Goal: Transaction & Acquisition: Download file/media

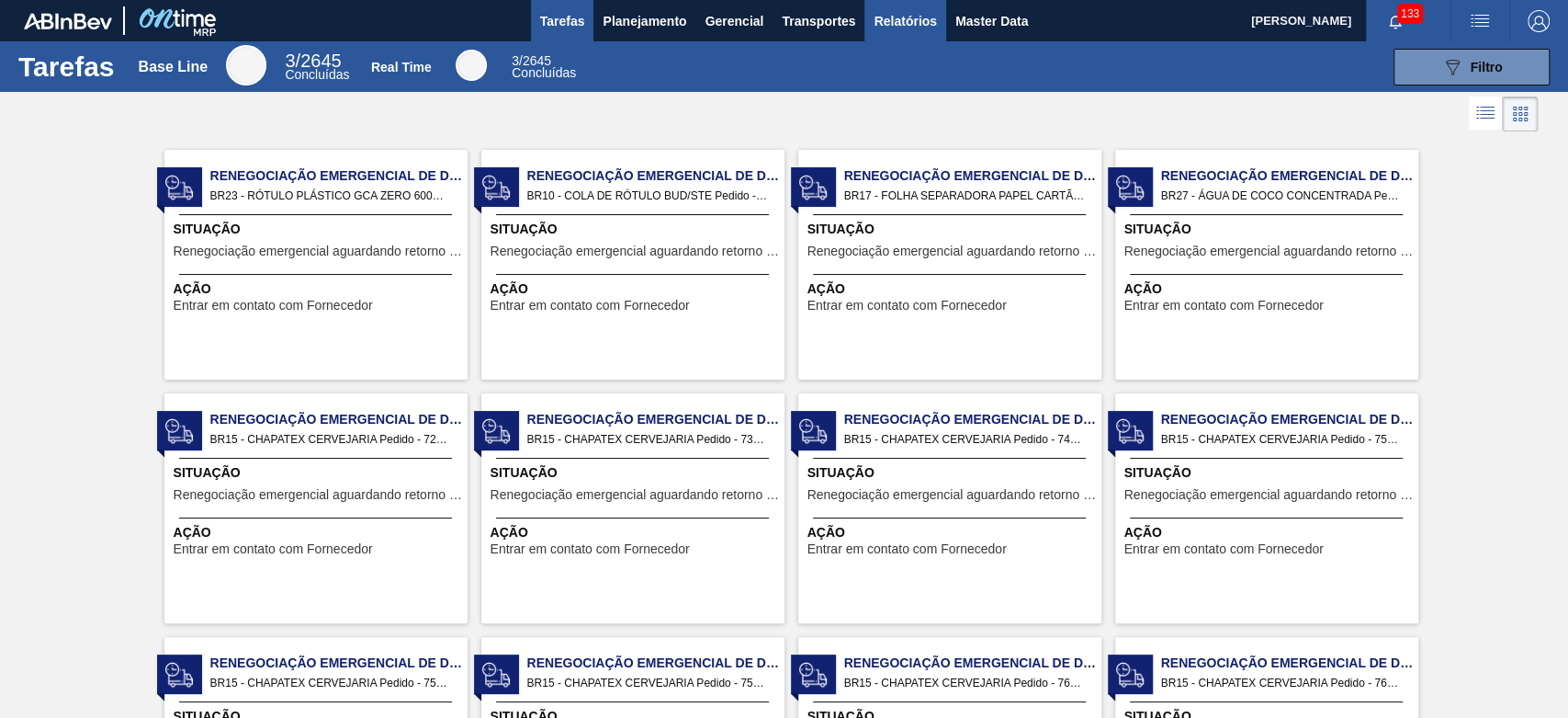
click at [883, 13] on span "Relatórios" at bounding box center [905, 21] width 63 height 22
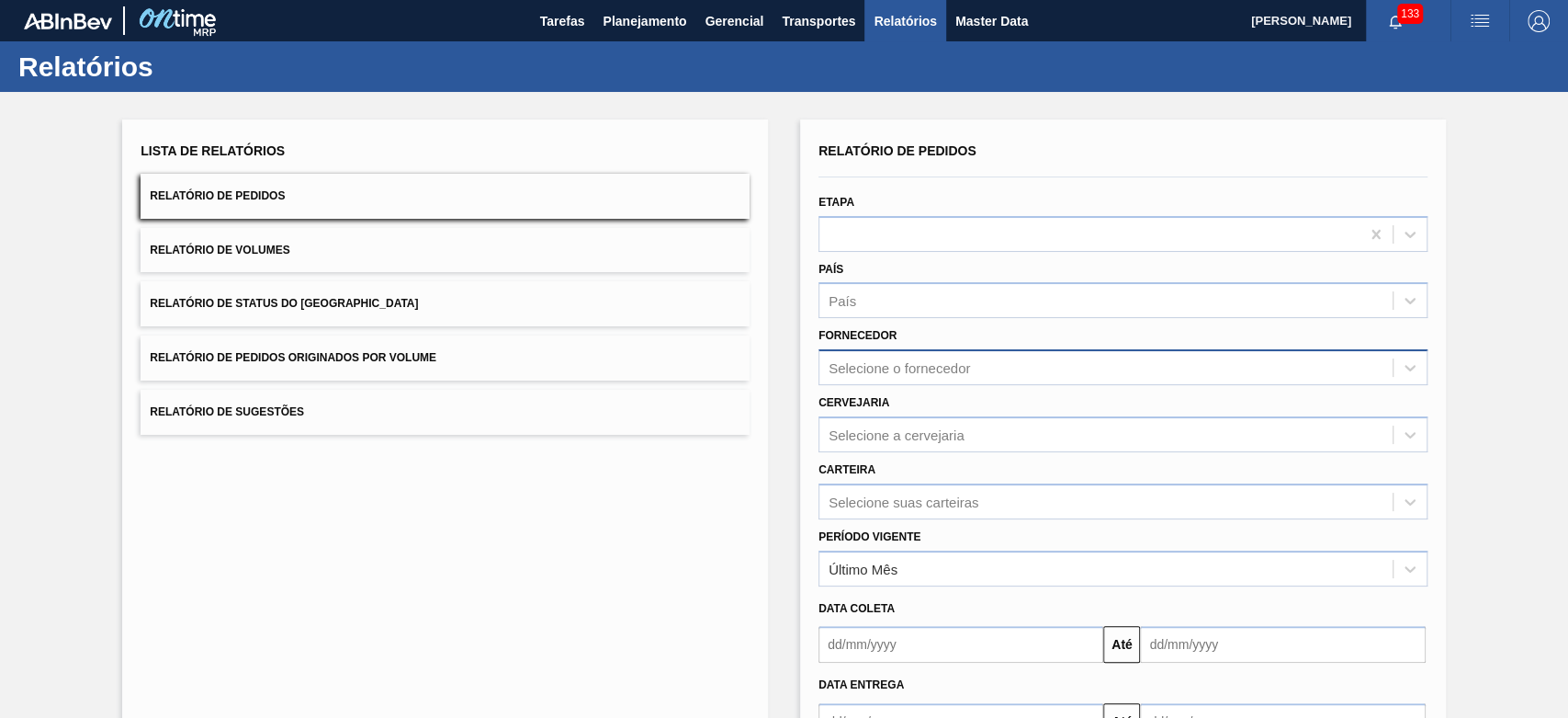
click at [940, 363] on div "Selecione o fornecedor" at bounding box center [899, 368] width 142 height 15
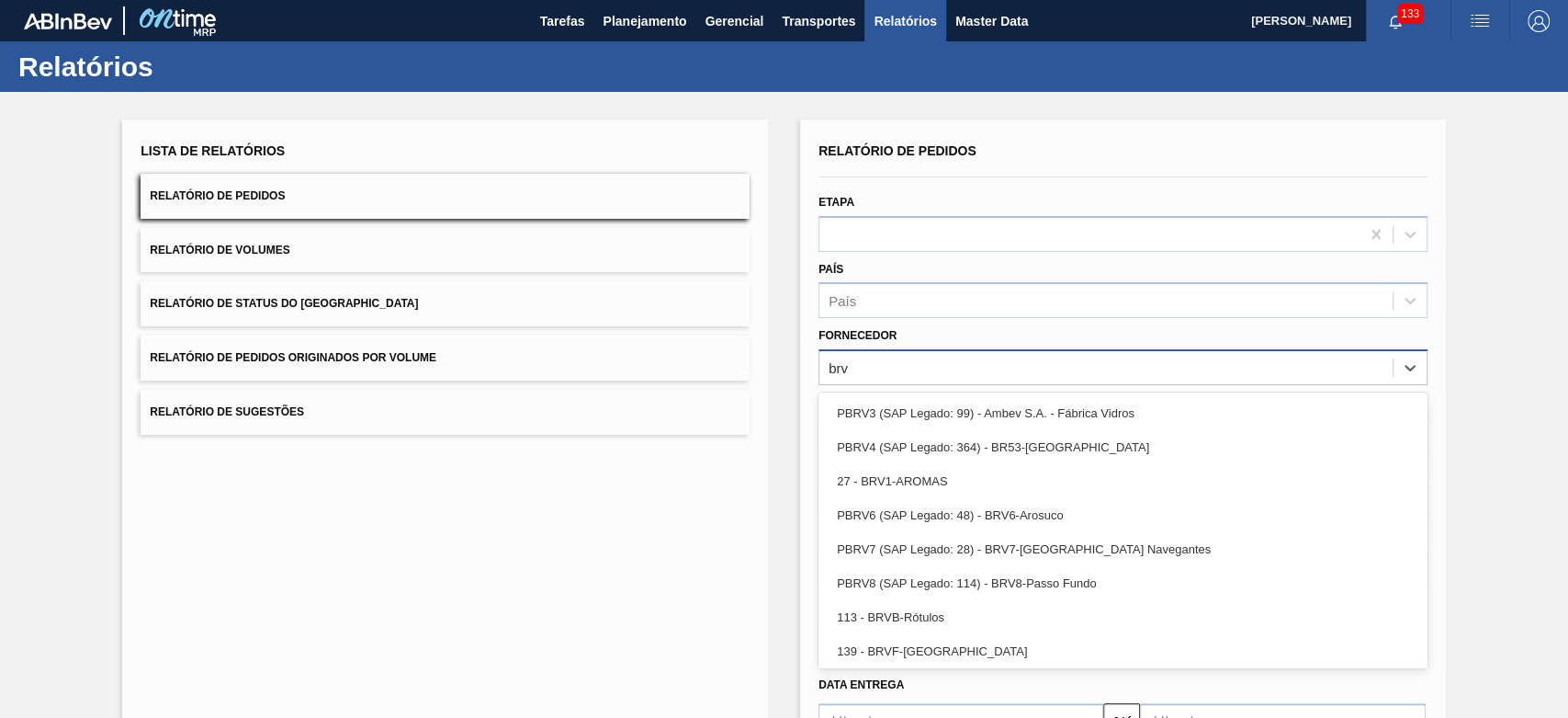
type input "brv4"
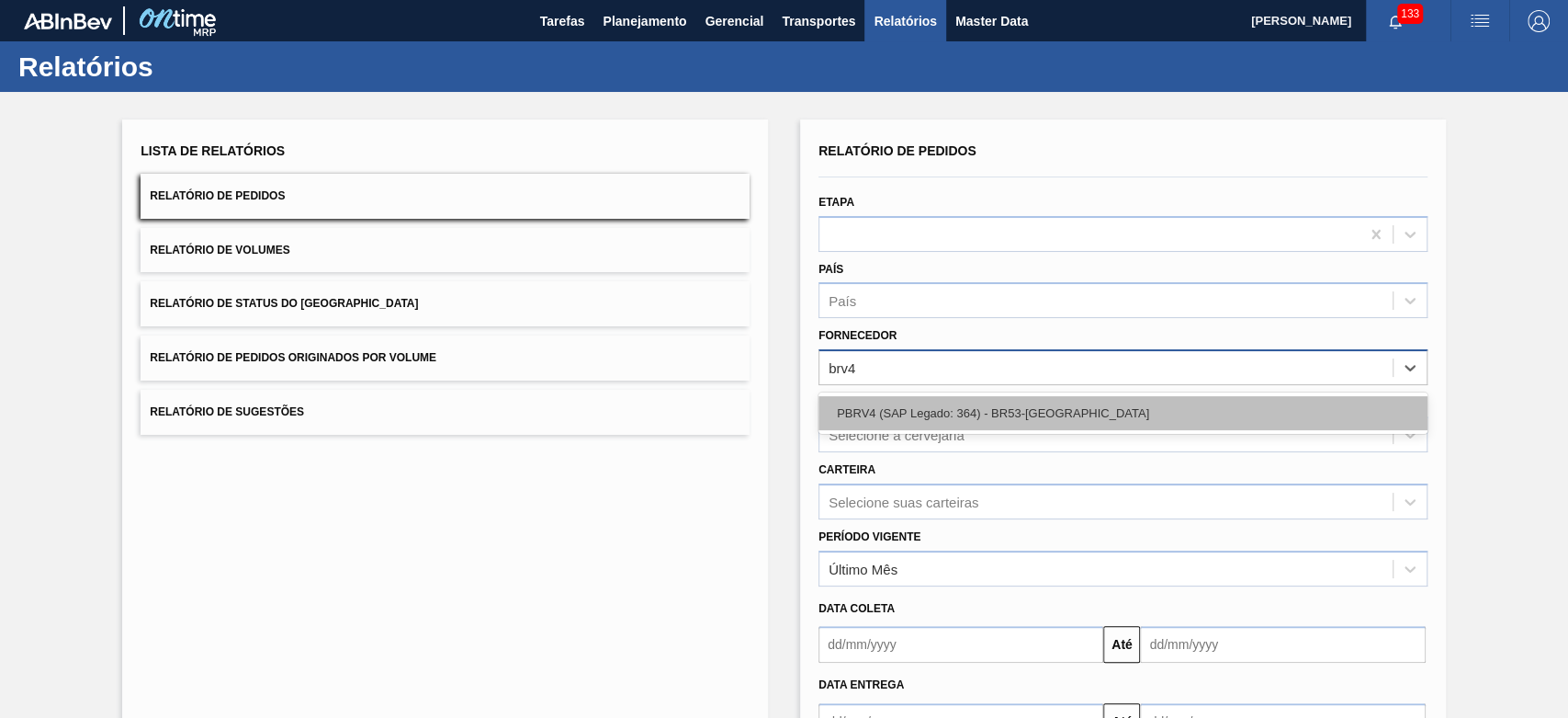
click at [963, 402] on div "PBRV4 (SAP Legado: 364) - BR53-[GEOGRAPHIC_DATA]" at bounding box center [1123, 413] width 610 height 34
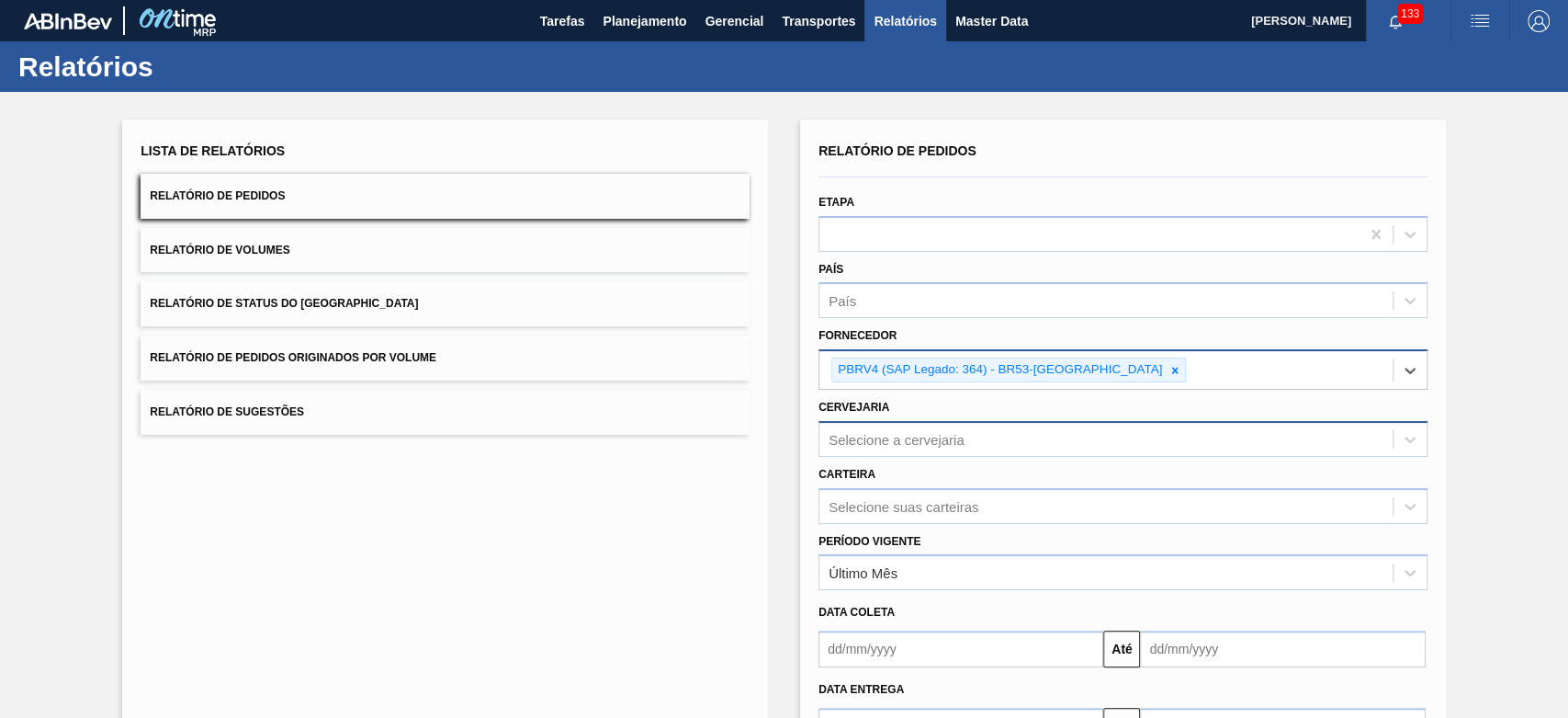
click at [961, 441] on div "Relatório de Pedidos Etapa País País Fornecedor option PBRV4 (SAP Legado: 364) …" at bounding box center [1123, 441] width 610 height 607
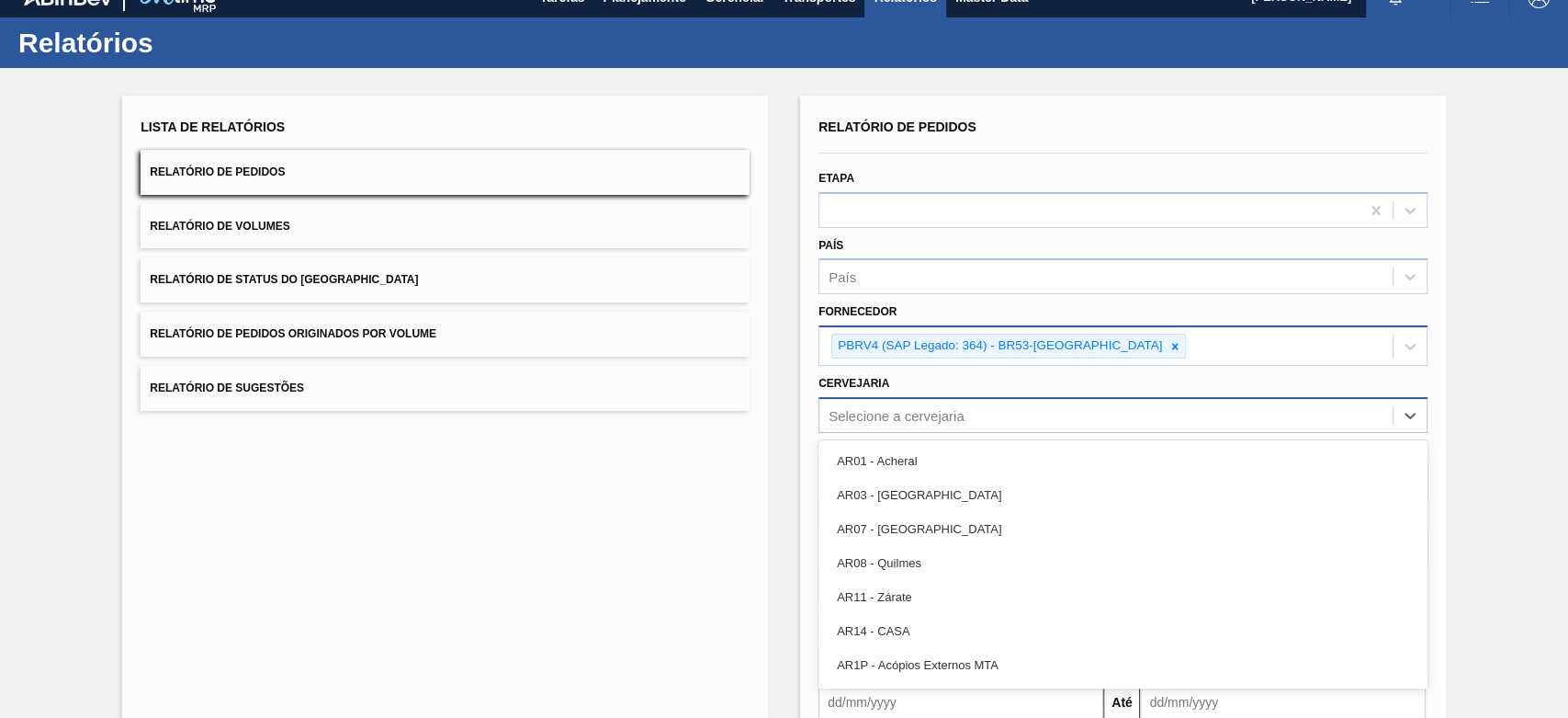
scroll to position [28, 0]
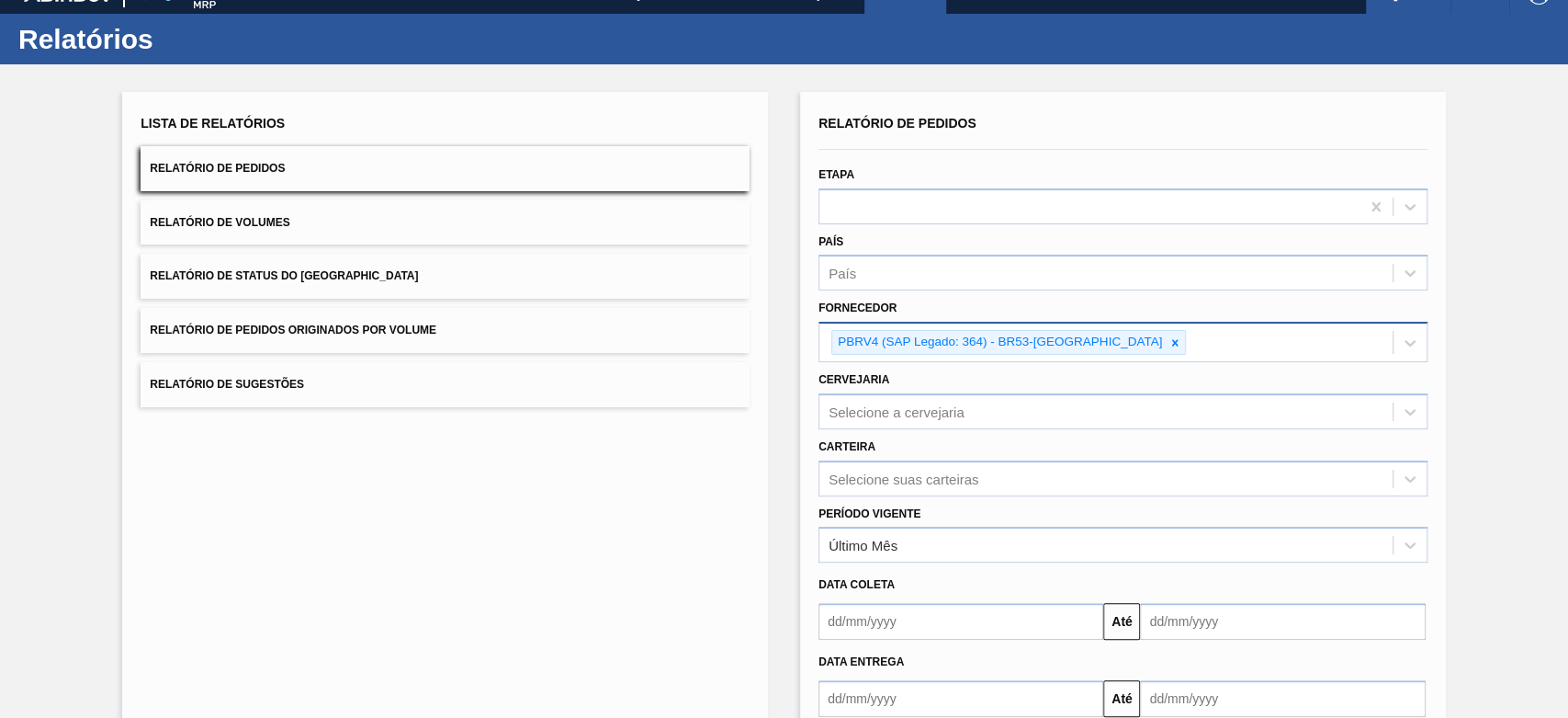
click at [784, 416] on div "Lista de Relatórios Relatório de Pedidos Relatório de Volumes Relatório de Stat…" at bounding box center [784, 446] width 1568 height 764
click at [877, 551] on div "Último Mês" at bounding box center [862, 545] width 68 height 15
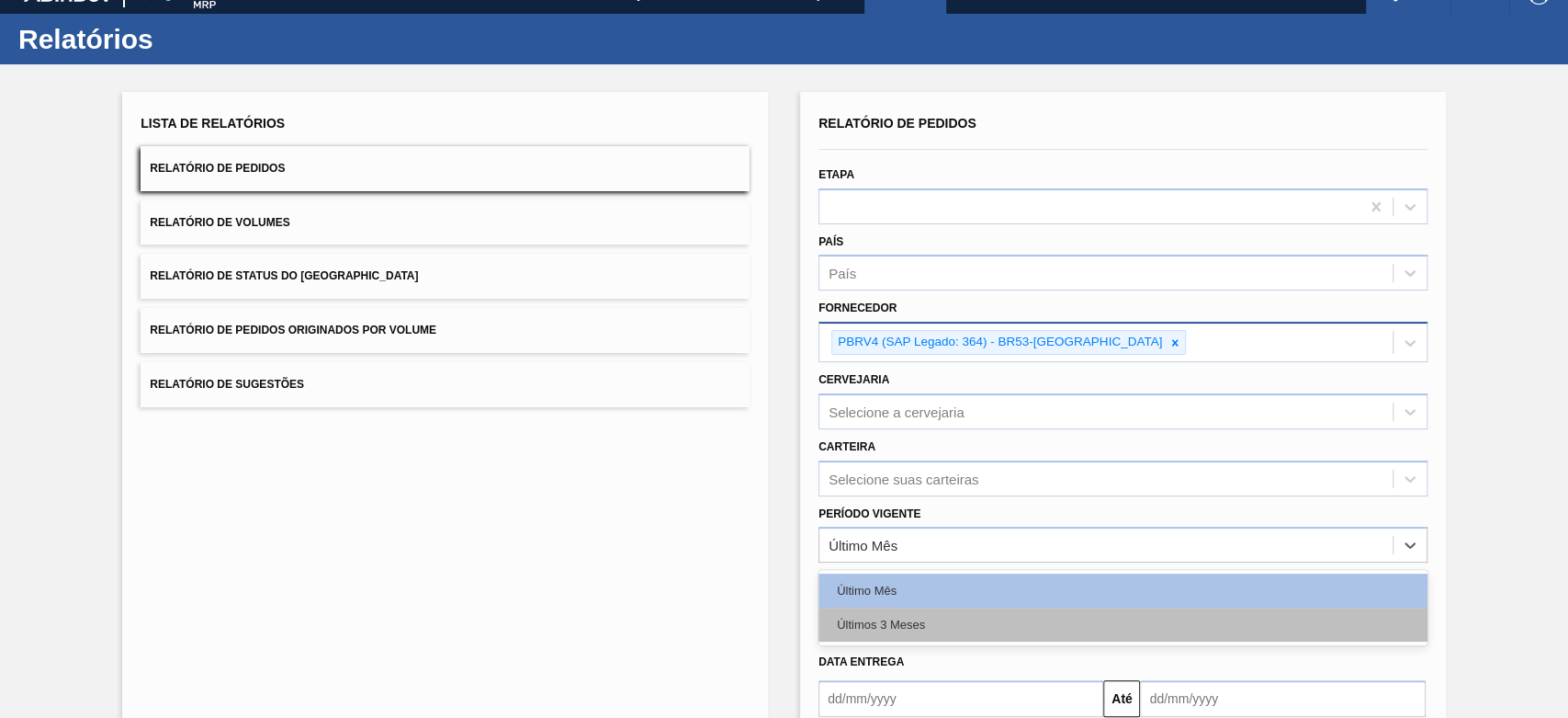
click at [882, 624] on div "Últimos 3 Meses" at bounding box center [1123, 625] width 610 height 34
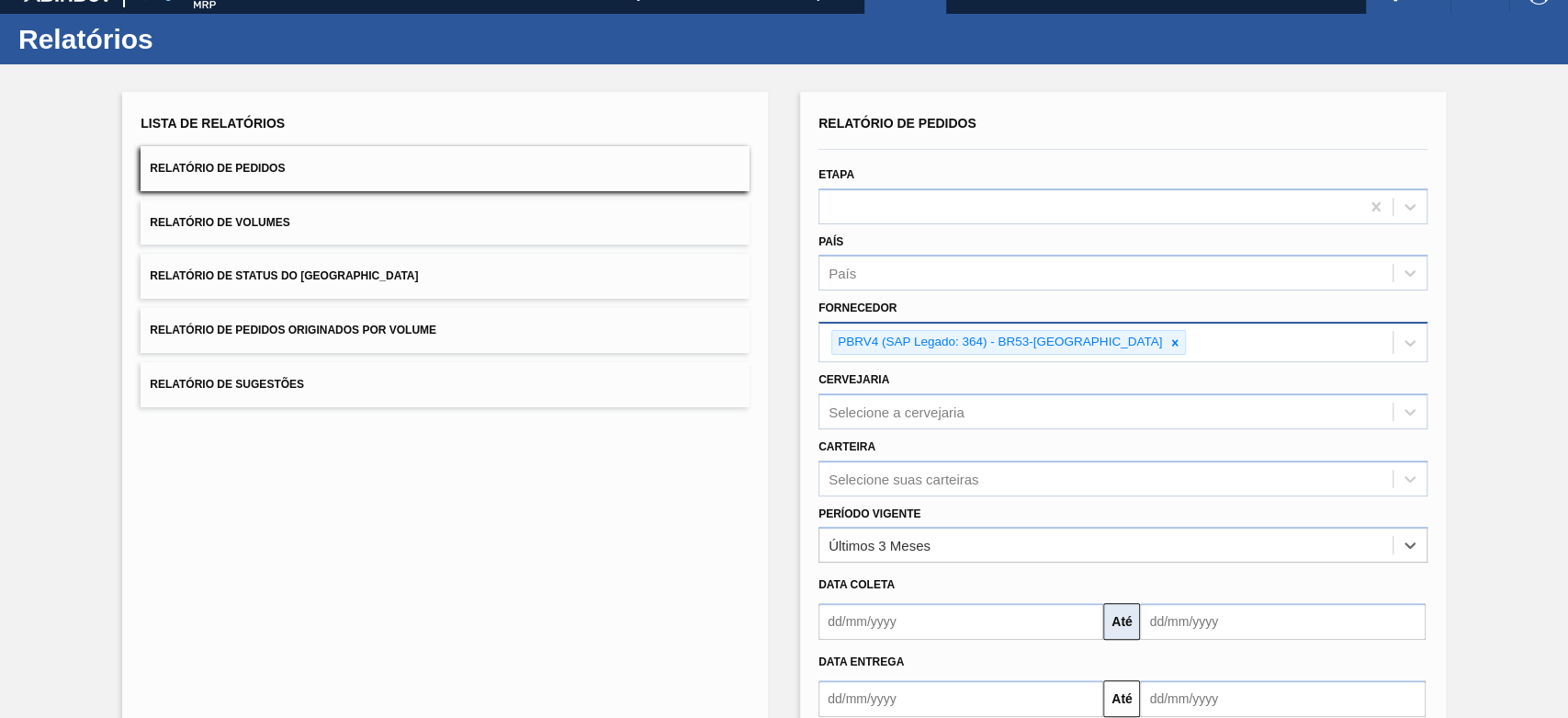
scroll to position [135, 0]
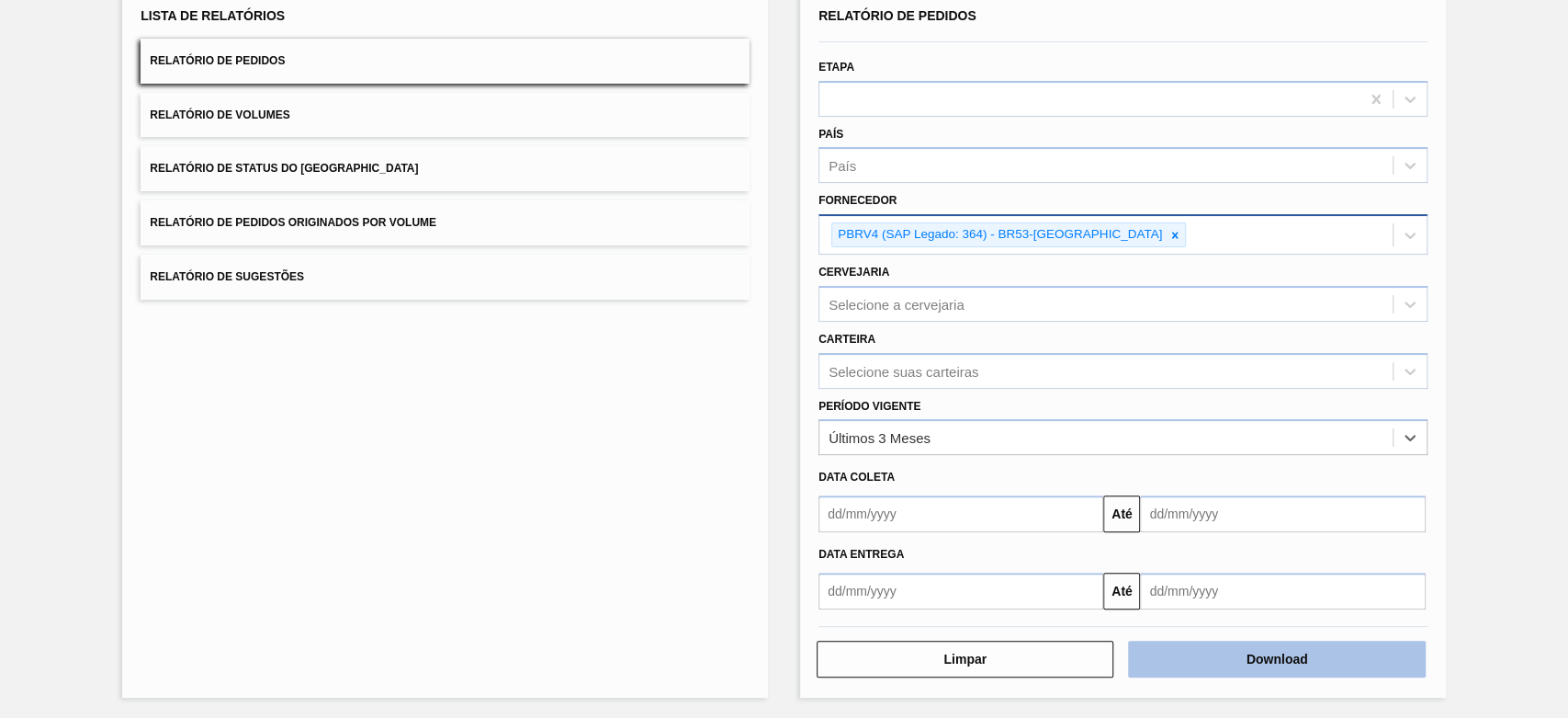
click at [1317, 667] on button "Download" at bounding box center [1276, 658] width 297 height 37
